Goal: Task Accomplishment & Management: Manage account settings

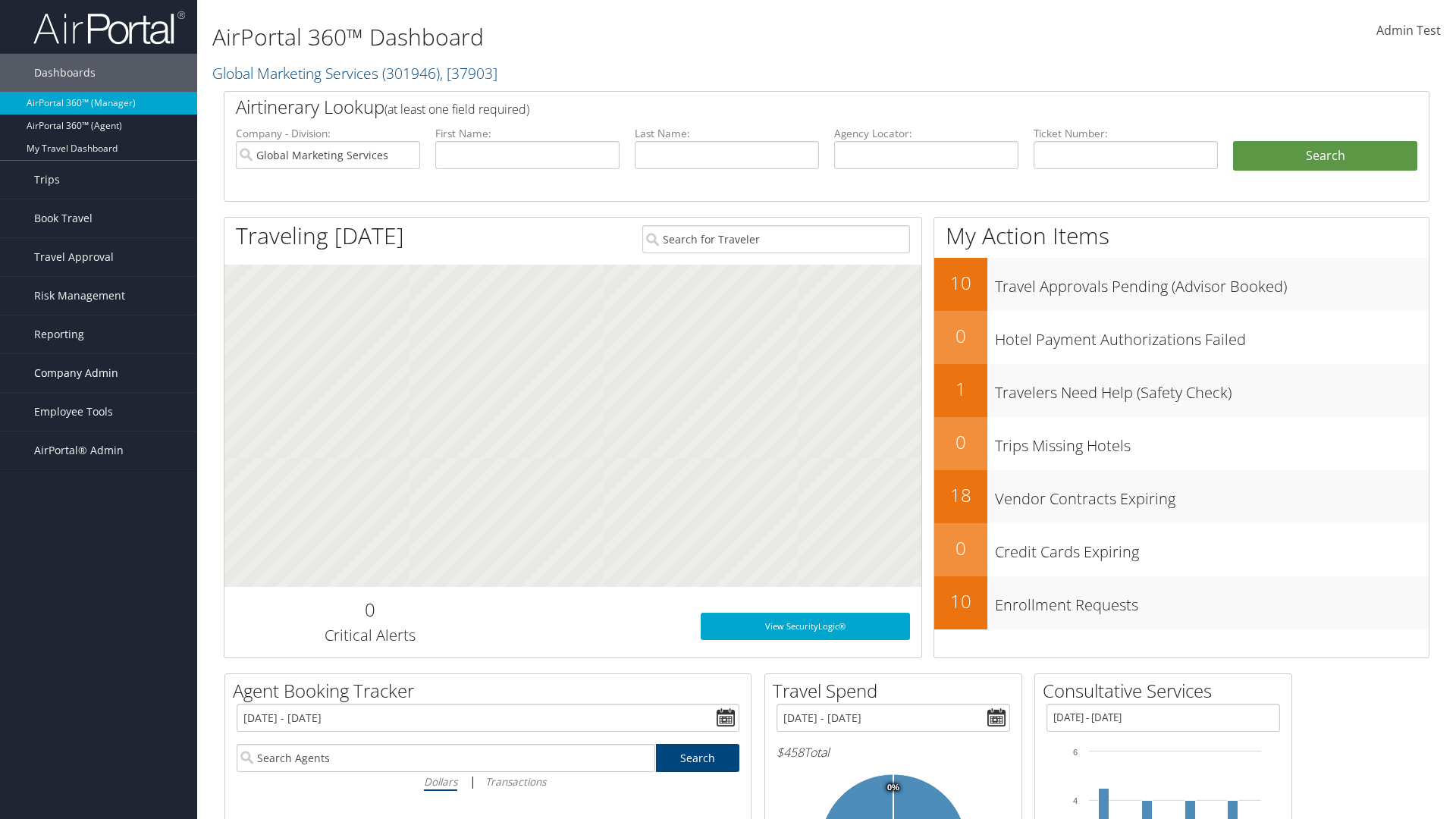
click at [99, 373] on span "Company Admin" at bounding box center [76, 373] width 84 height 38
click at [0, 0] on link "Airtinerary® Settings" at bounding box center [0, 0] width 0 height 0
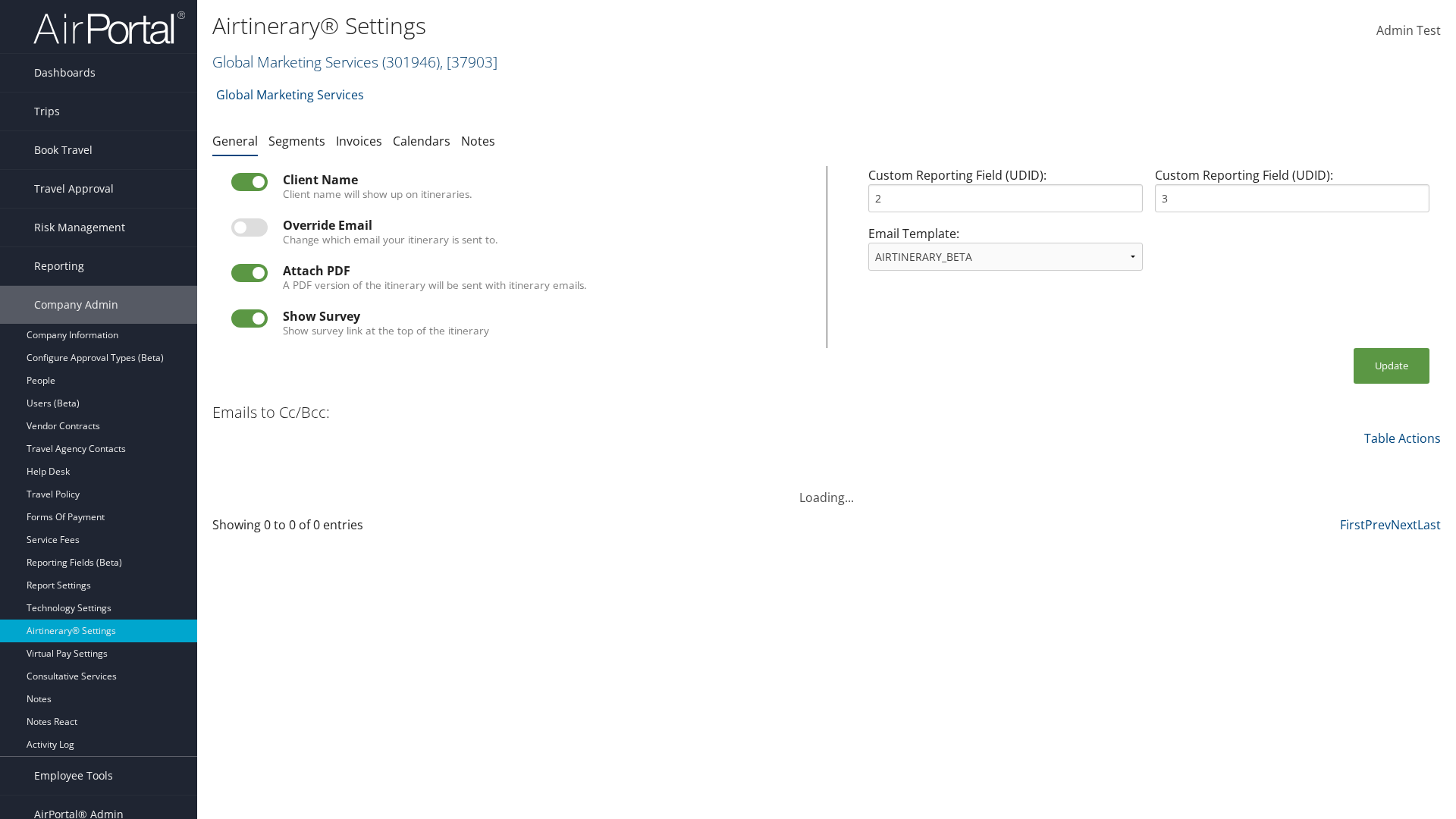
click at [294, 61] on link "Global Marketing Services ( 301946 ) , [ 37903 ]" at bounding box center [355, 62] width 285 height 21
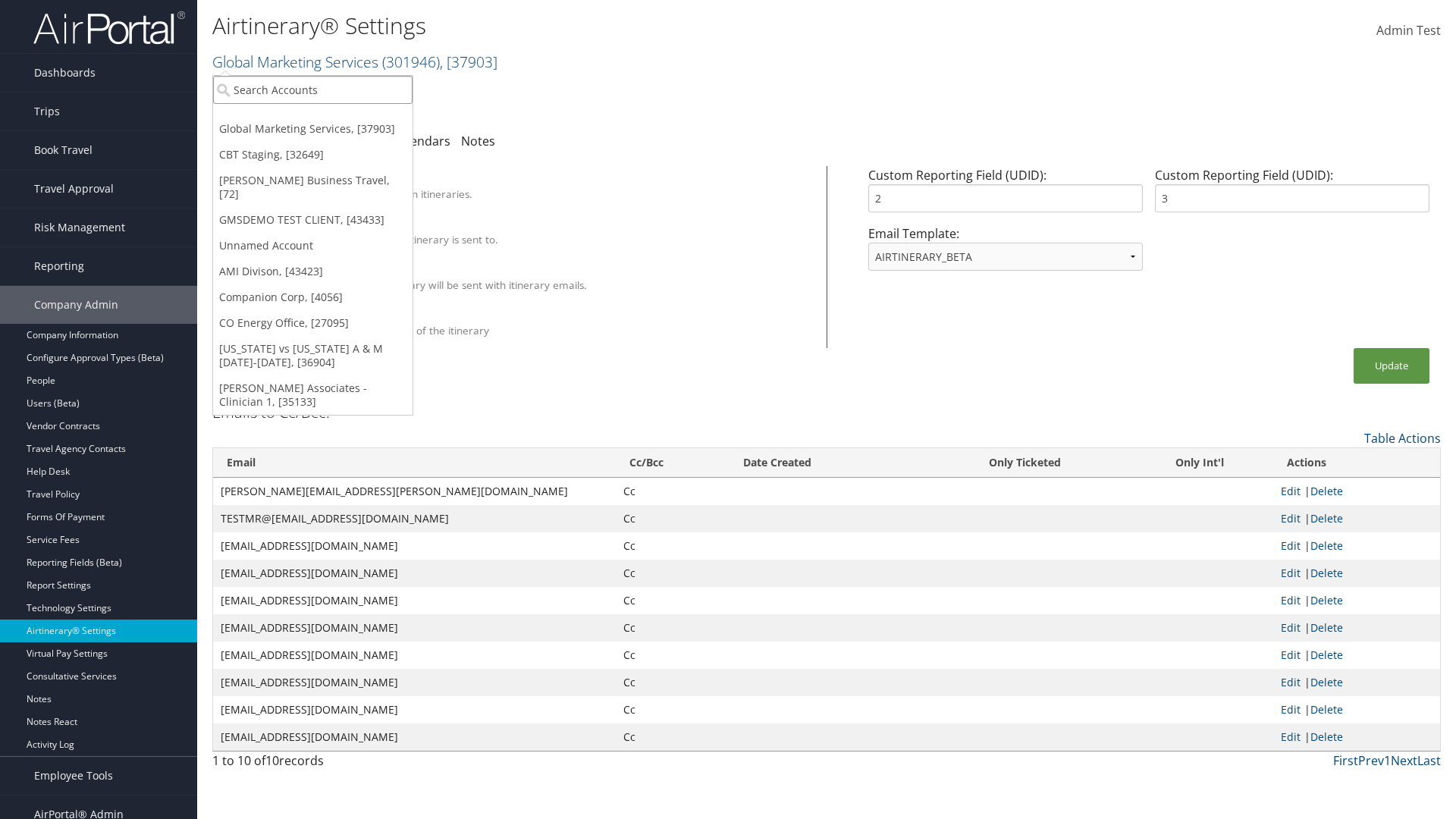
click at [313, 89] on input "search" at bounding box center [313, 89] width 200 height 28
type input "Global Marketing Services"
click at [327, 118] on div "Global Marketing Services (301946), [37903]" at bounding box center [326, 117] width 244 height 14
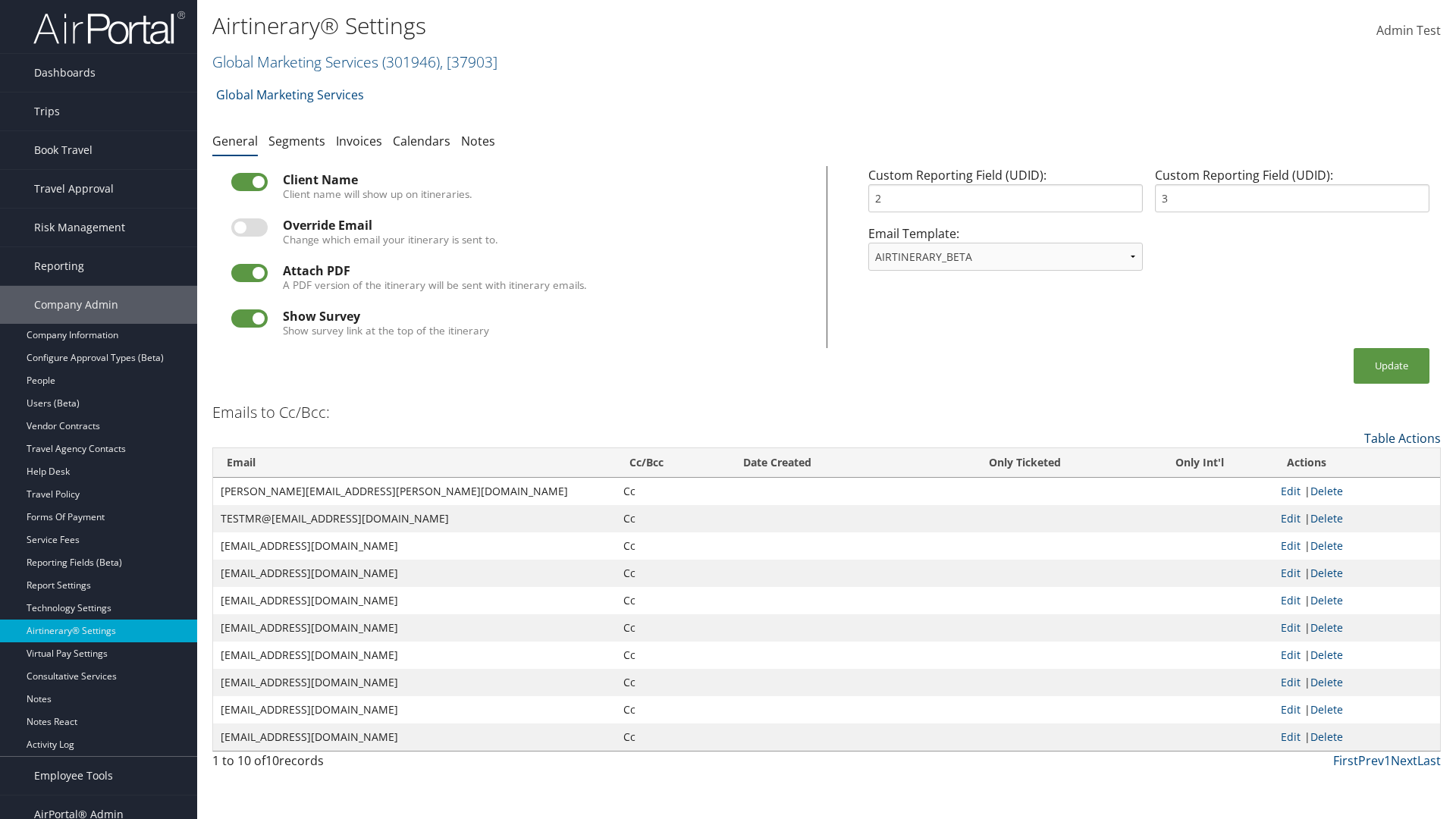
click at [1403, 438] on link "Table Actions" at bounding box center [1403, 438] width 76 height 17
click at [1341, 461] on link "Add New Cc Email" at bounding box center [1341, 462] width 200 height 25
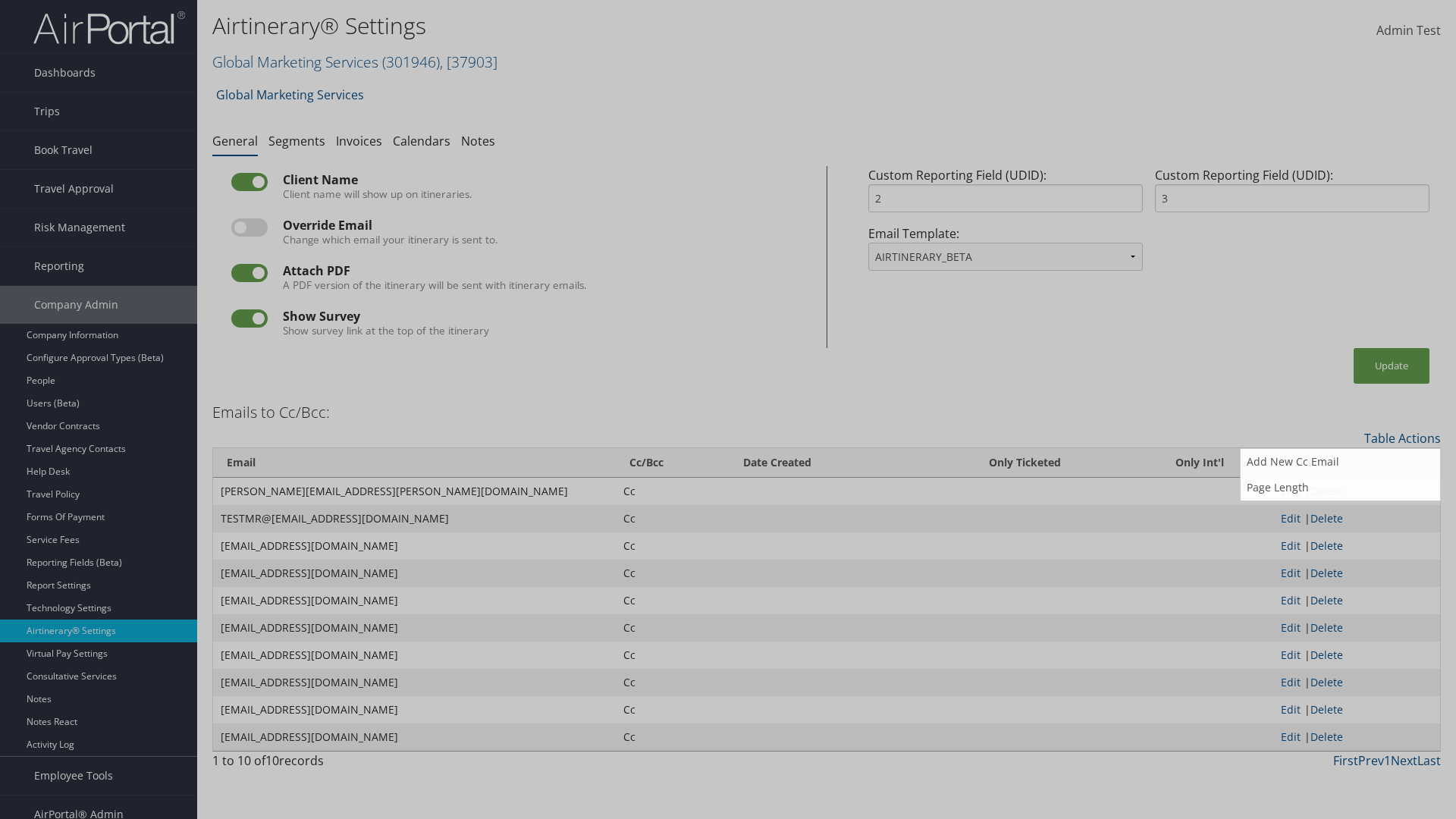
click at [0, 0] on input "Email" at bounding box center [0, 0] width 0 height 0
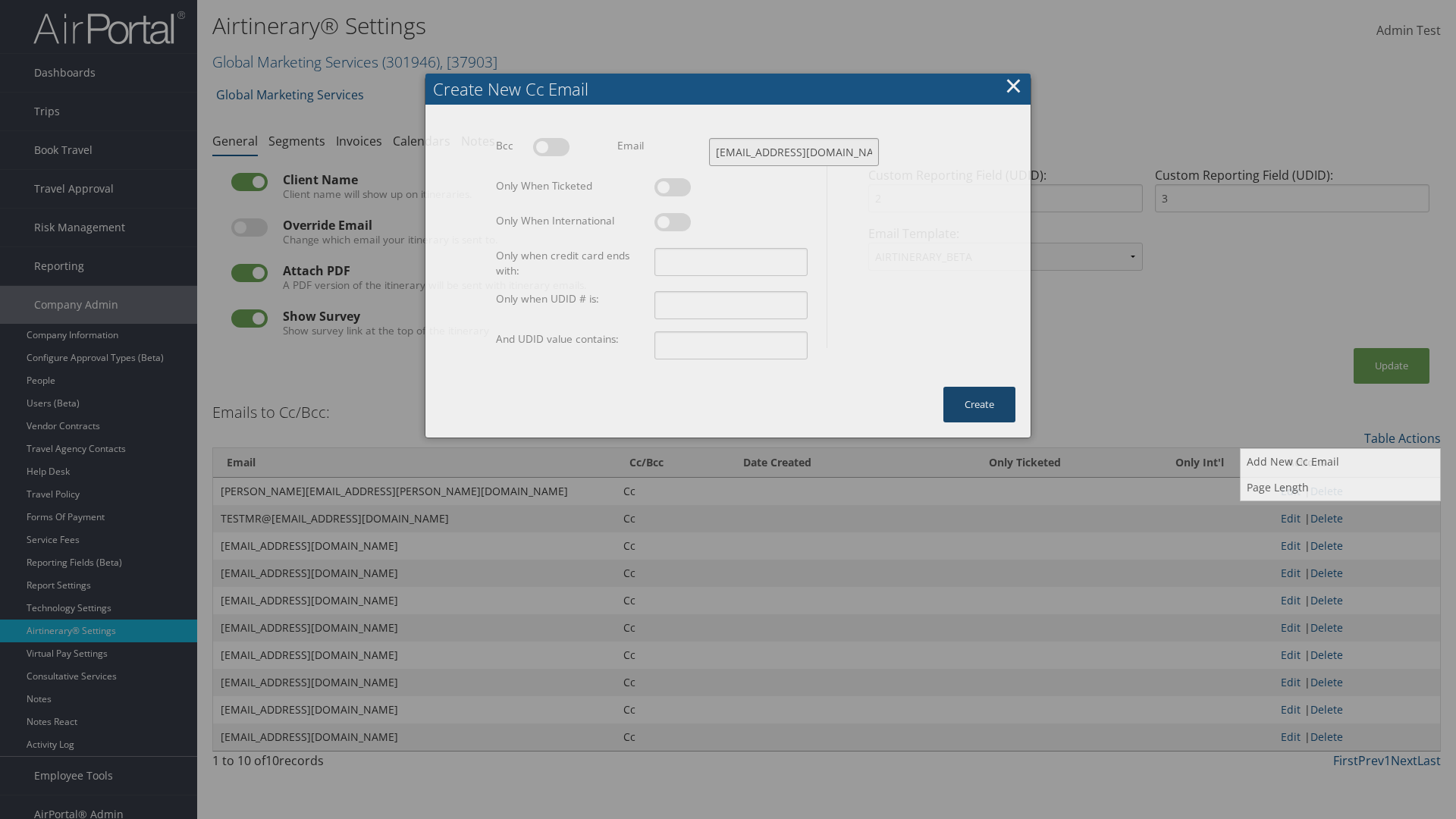
type input "[EMAIL_ADDRESS][DOMAIN_NAME]"
click at [979, 387] on button "Create" at bounding box center [979, 404] width 72 height 36
